Goal: Information Seeking & Learning: Find specific page/section

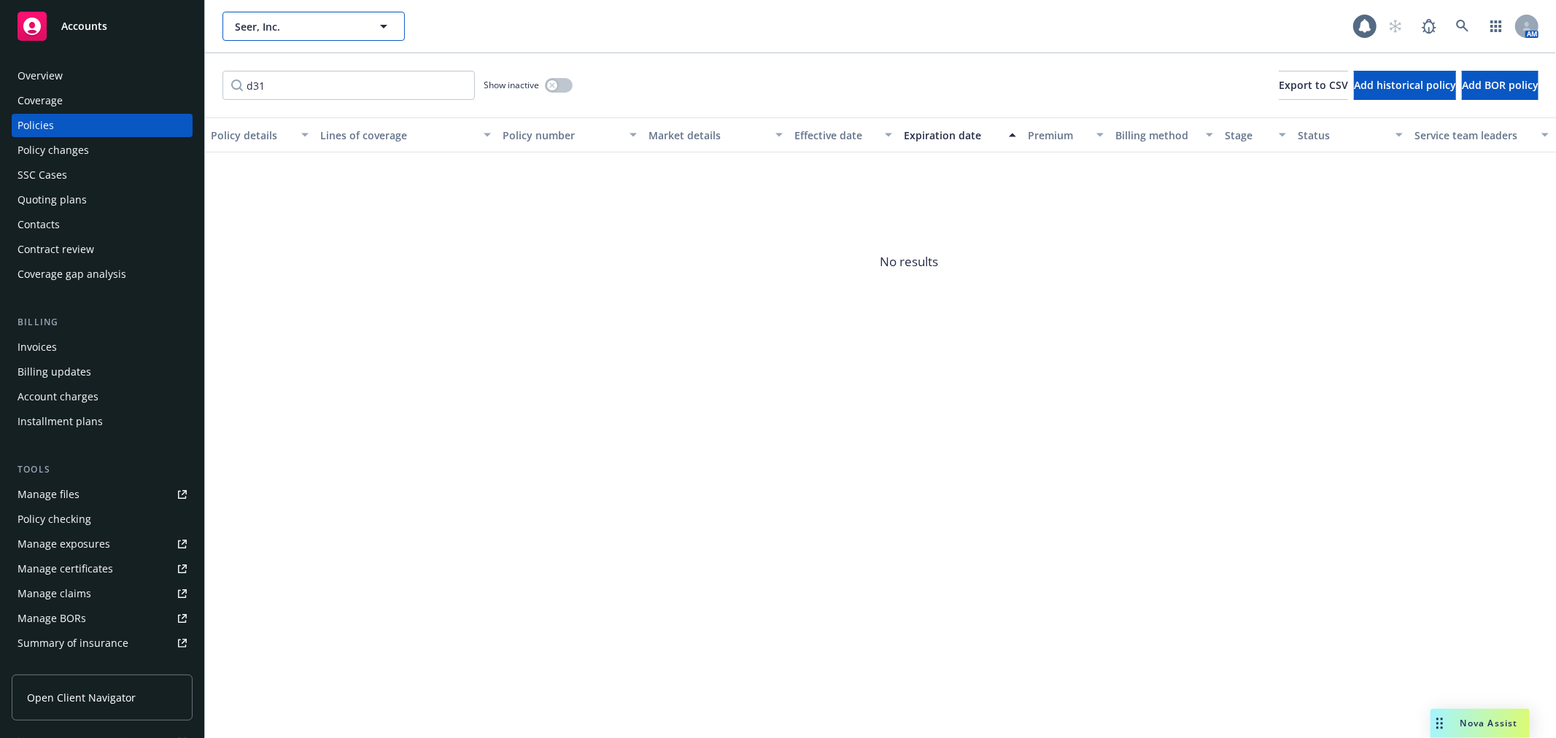
click at [292, 31] on span "Seer, Inc." at bounding box center [298, 26] width 126 height 15
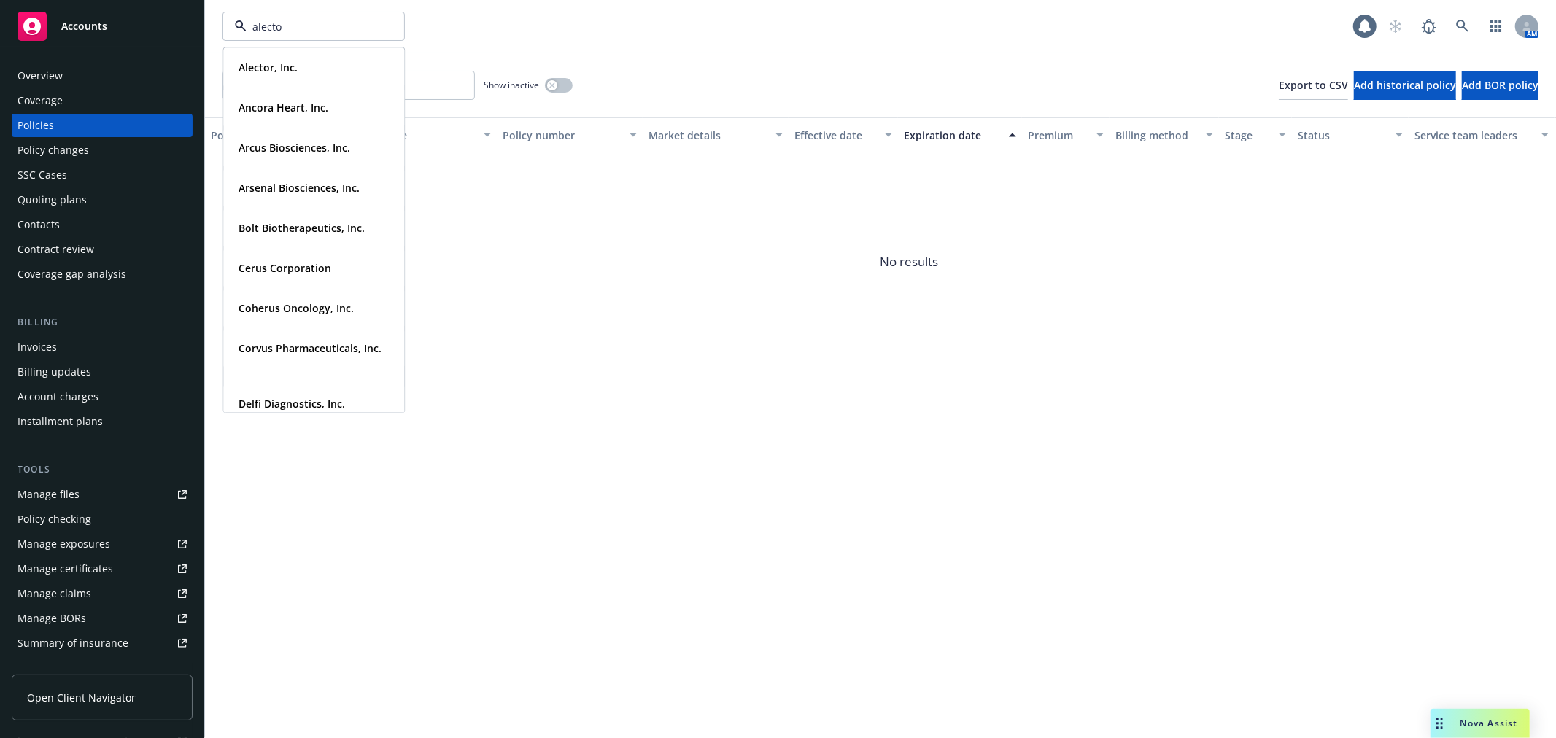
type input "alector"
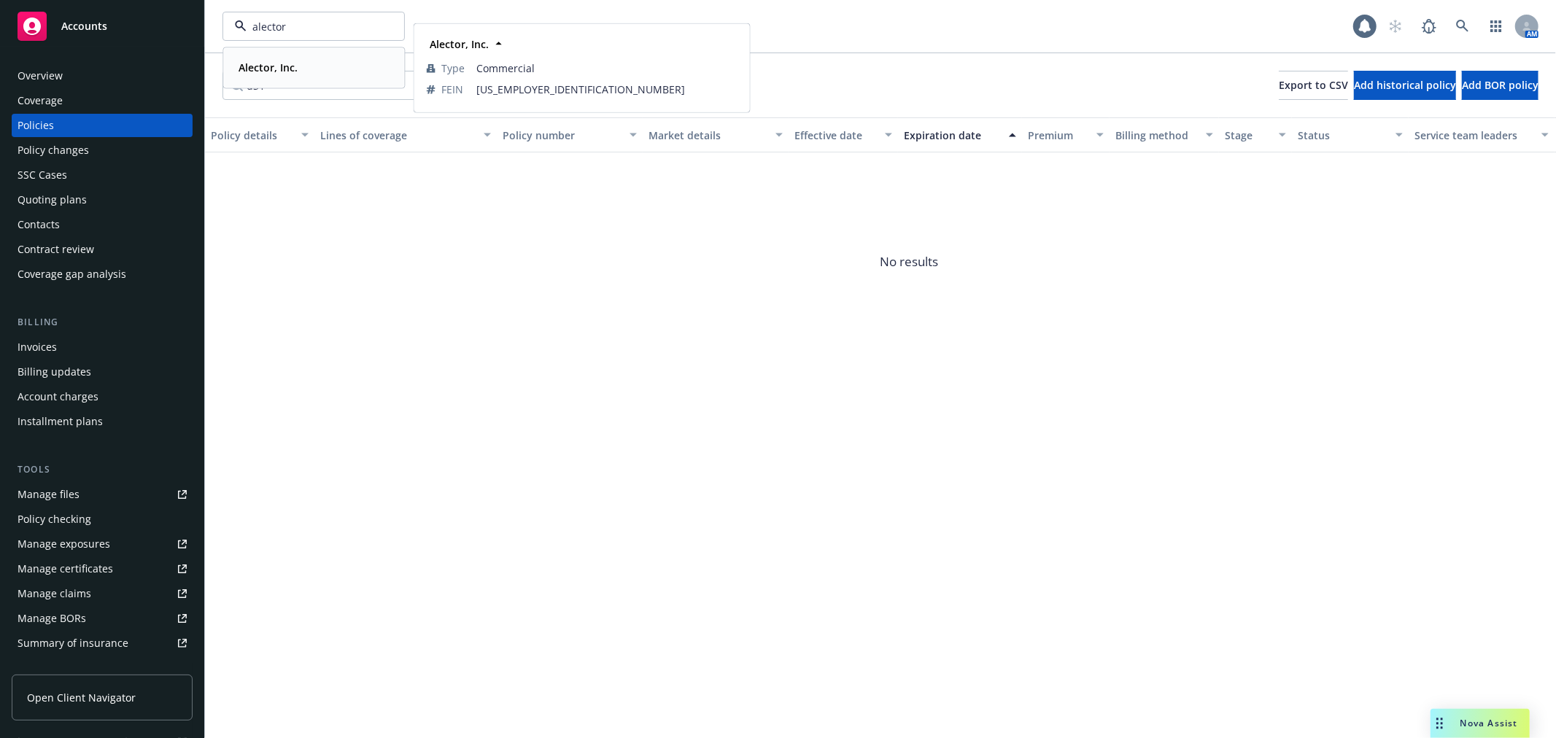
click at [293, 76] on div "Alector, Inc." at bounding box center [267, 67] width 68 height 21
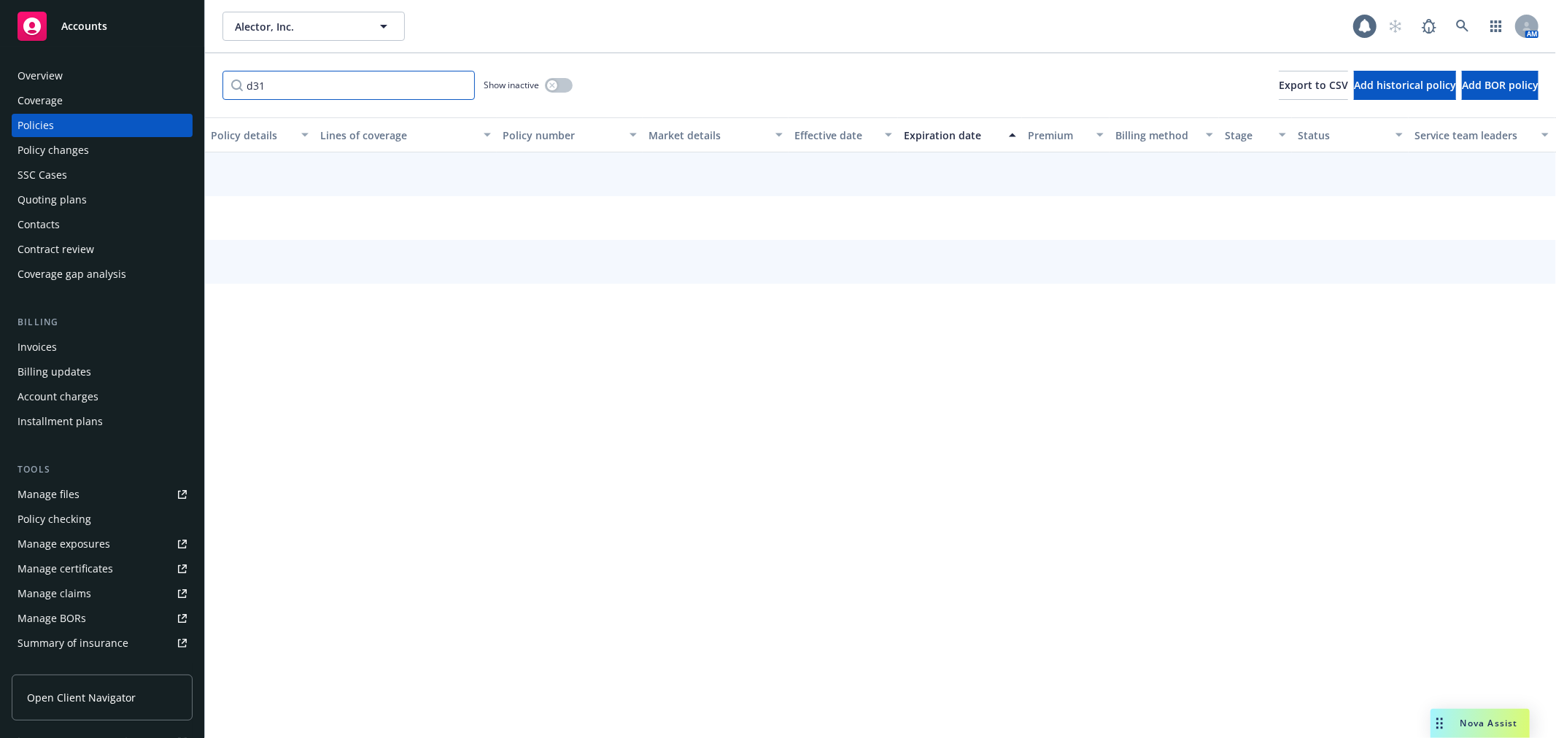
click at [290, 90] on input "d31" at bounding box center [349, 85] width 252 height 29
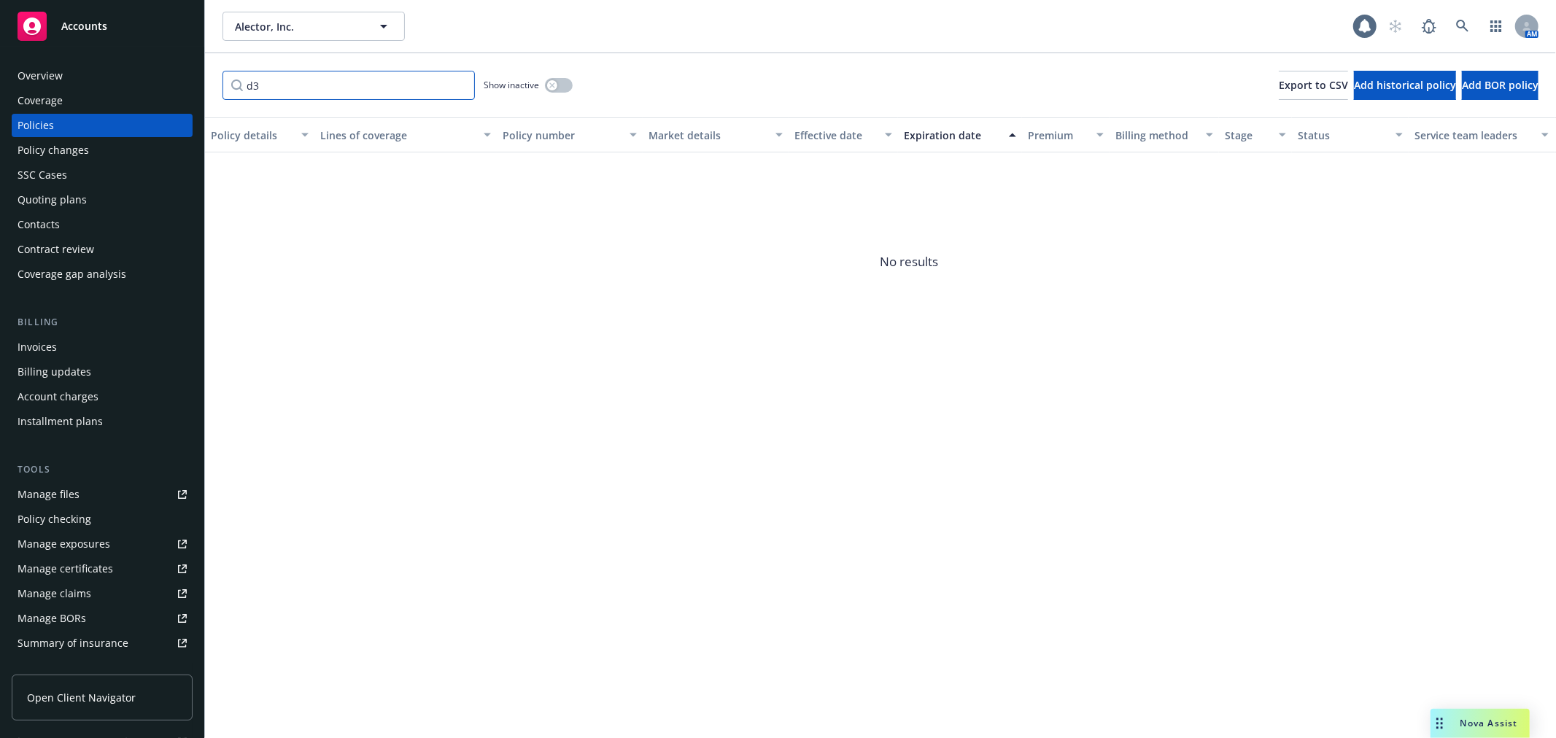
type input "d"
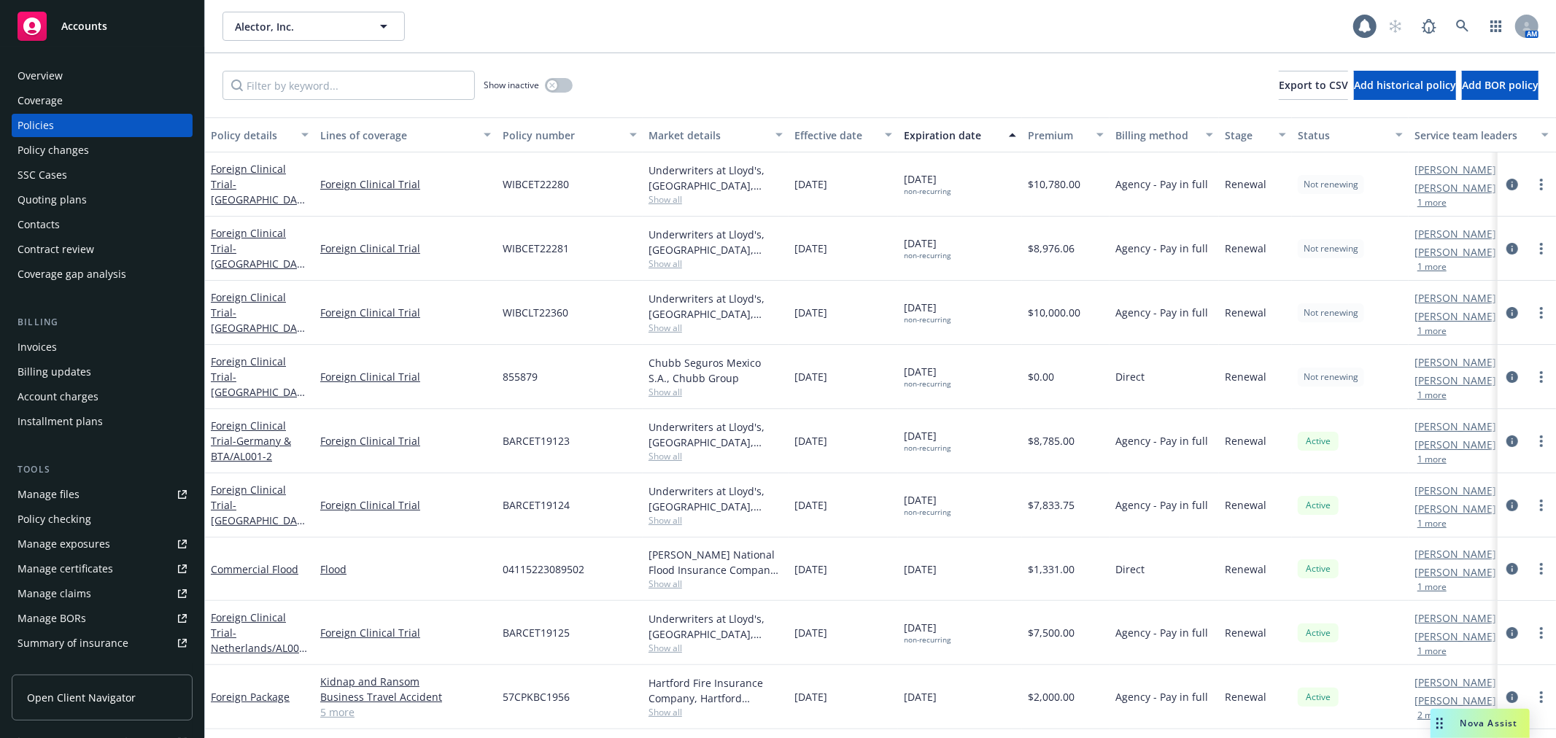
click at [81, 491] on link "Manage files" at bounding box center [102, 494] width 181 height 23
click at [251, 7] on div "Alector, Inc. Alector, Inc. 1 AM" at bounding box center [880, 26] width 1351 height 53
click at [267, 30] on span "Alector, Inc." at bounding box center [298, 26] width 126 height 15
type input "seer"
click at [288, 78] on div "Seer, Inc. Type Commercial FEIN [US_EMPLOYER_IDENTIFICATION_NUMBER]" at bounding box center [313, 67] width 179 height 39
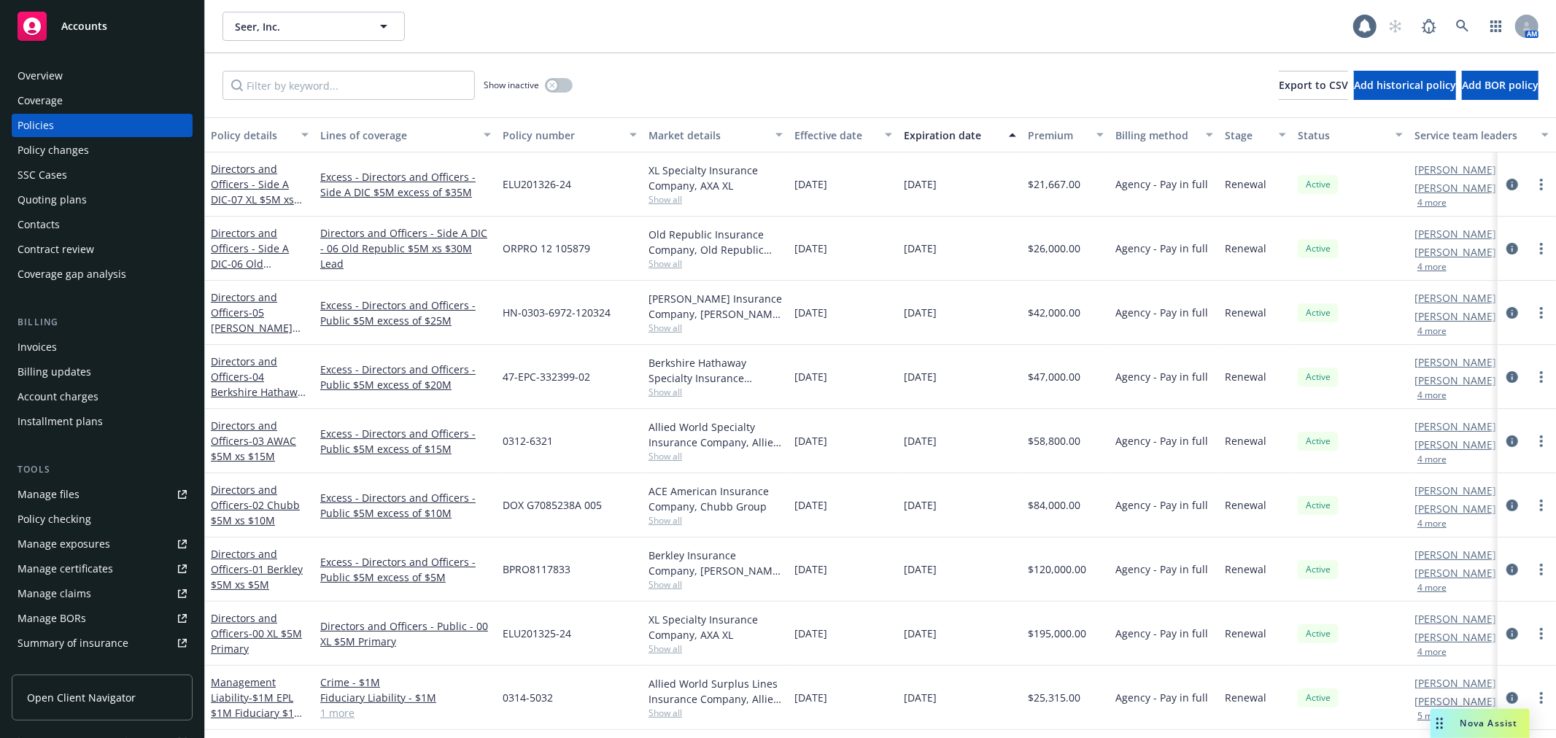
click at [77, 494] on div "Manage files" at bounding box center [49, 494] width 62 height 23
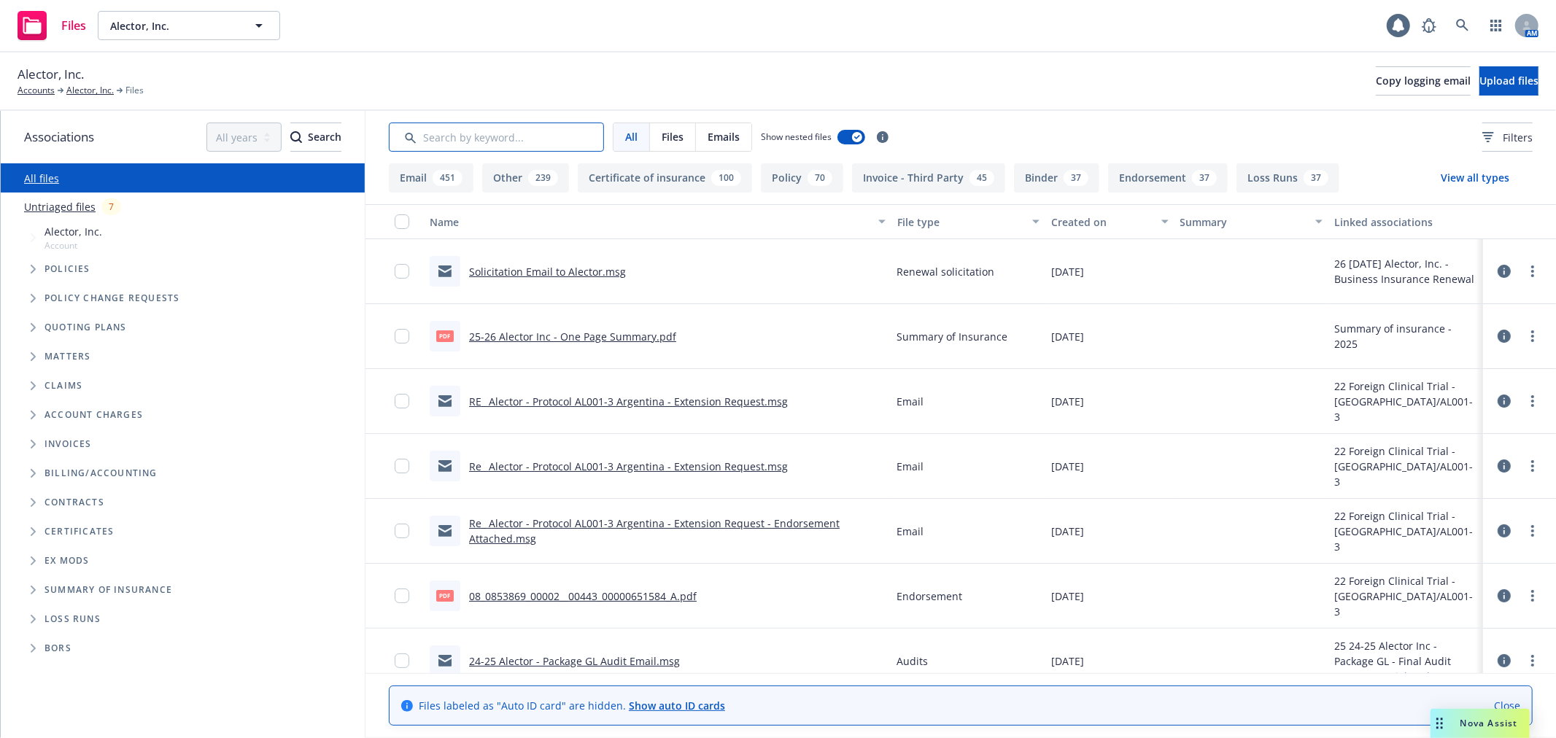
click at [515, 142] on input "Search by keyword..." at bounding box center [496, 137] width 215 height 29
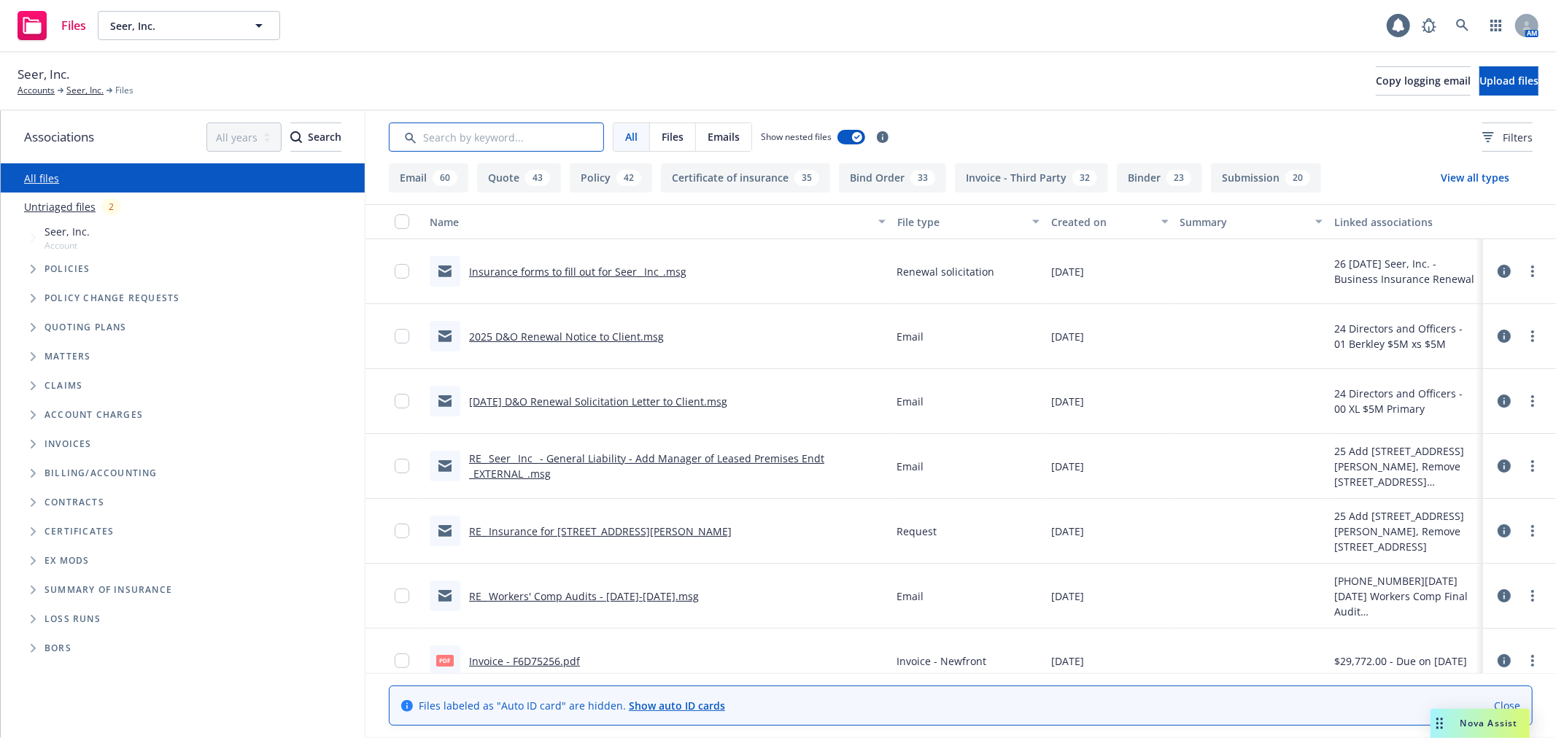
click at [504, 135] on input "Search by keyword..." at bounding box center [496, 137] width 215 height 29
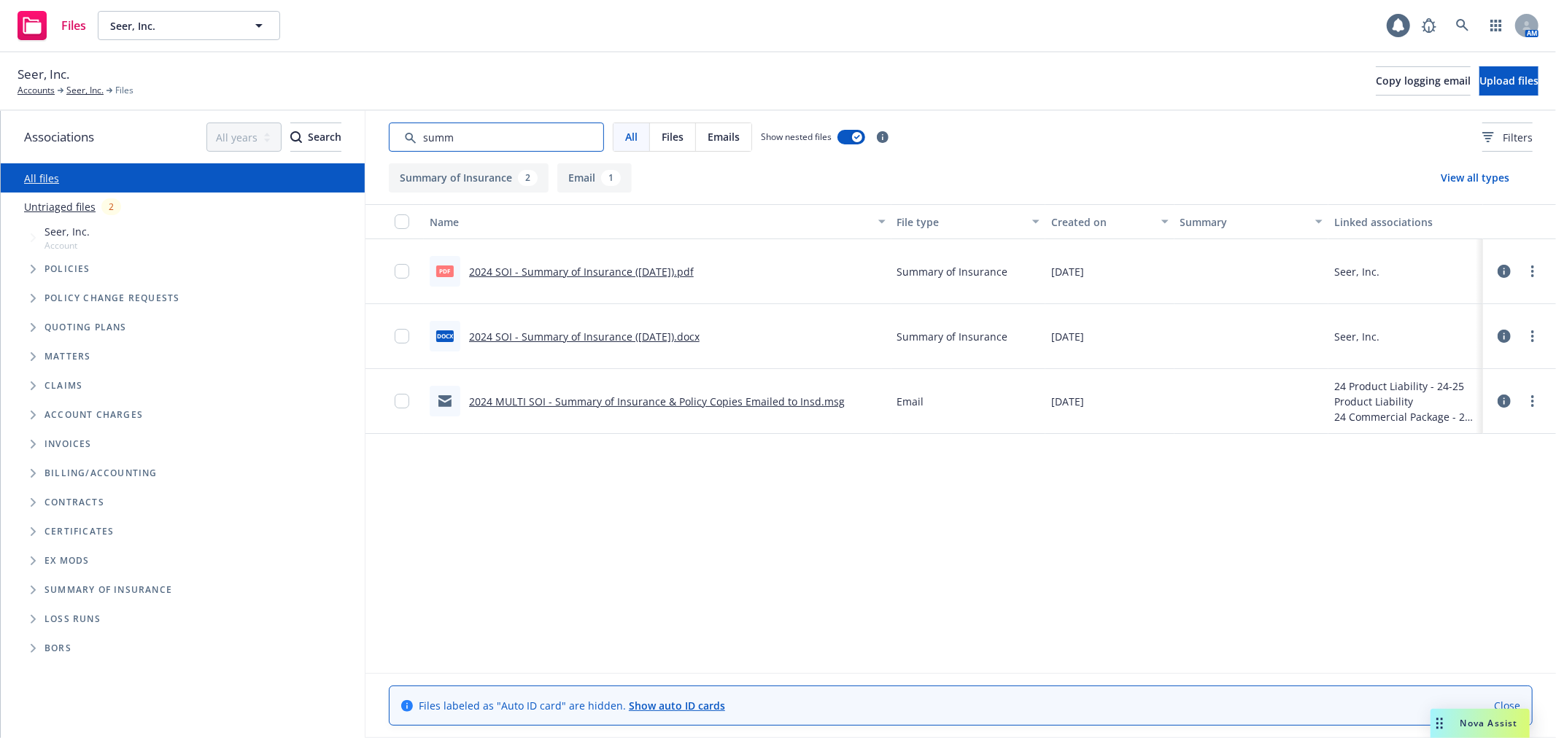
type input "summ"
click at [31, 586] on icon "Folder Tree Example" at bounding box center [34, 590] width 6 height 9
